Goal: Navigation & Orientation: Find specific page/section

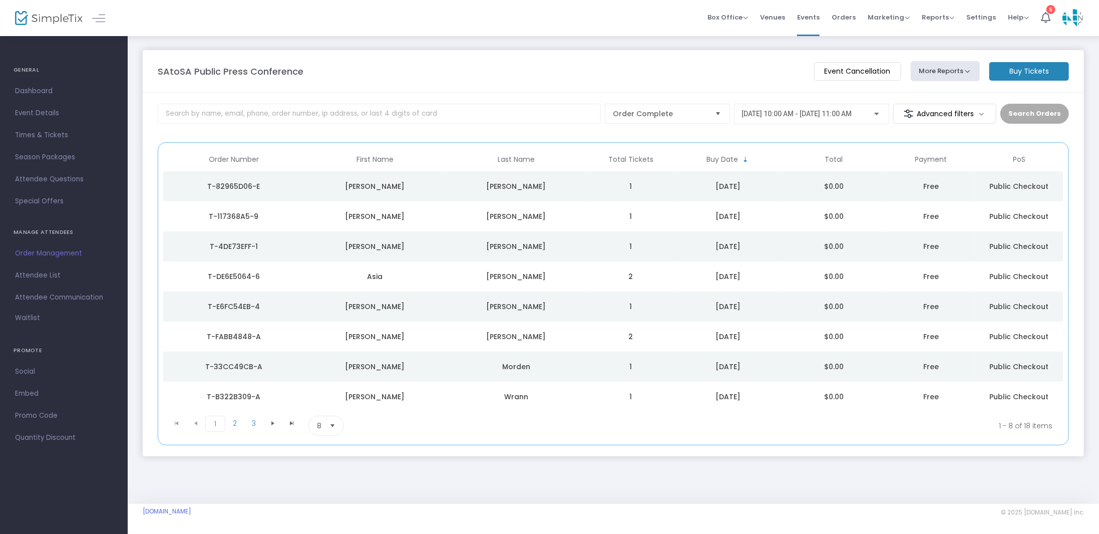
click at [56, 20] on img at bounding box center [49, 18] width 68 height 15
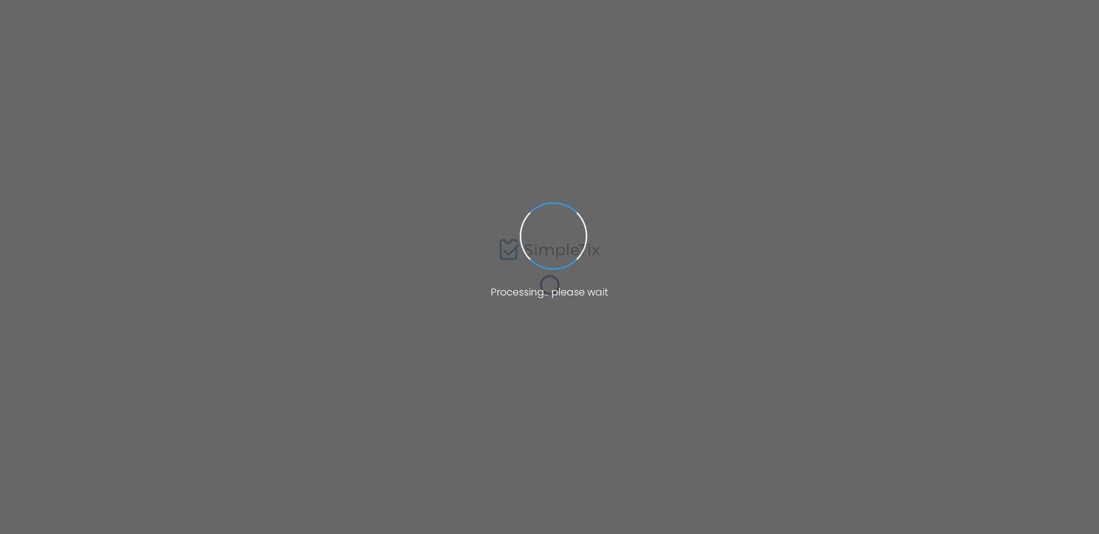
type input "[URL][DOMAIN_NAME]"
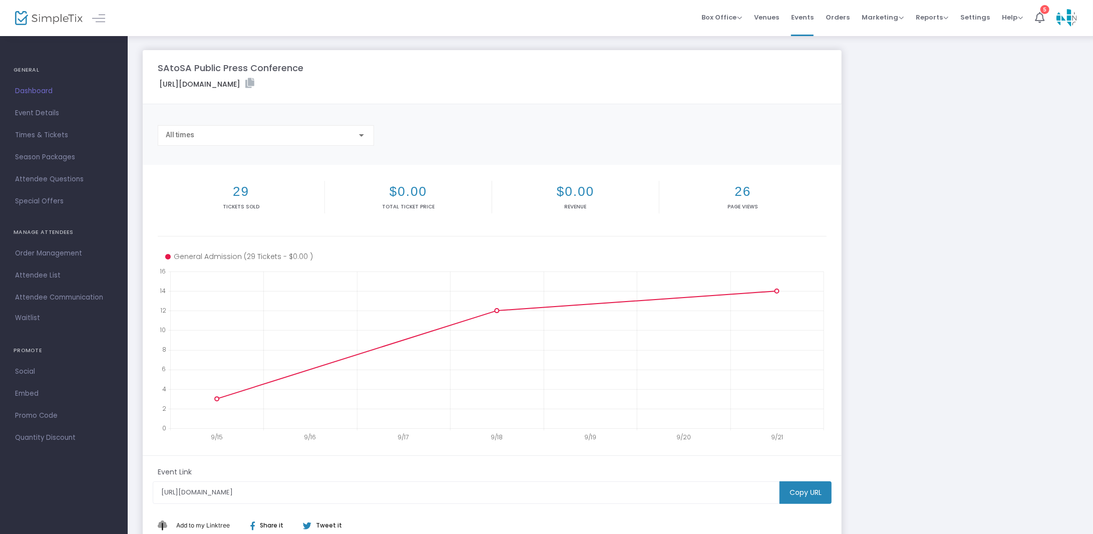
click at [56, 18] on img at bounding box center [49, 18] width 68 height 15
